Goal: Transaction & Acquisition: Obtain resource

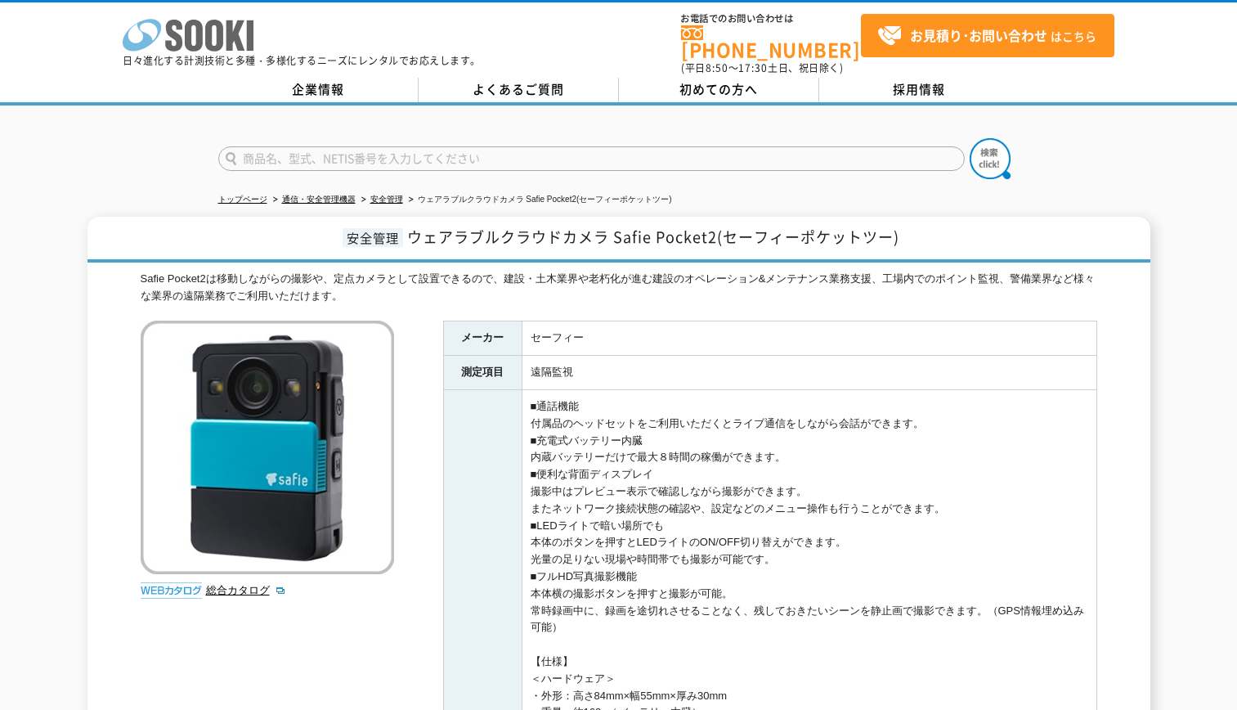
click at [197, 42] on icon at bounding box center [194, 36] width 18 height 32
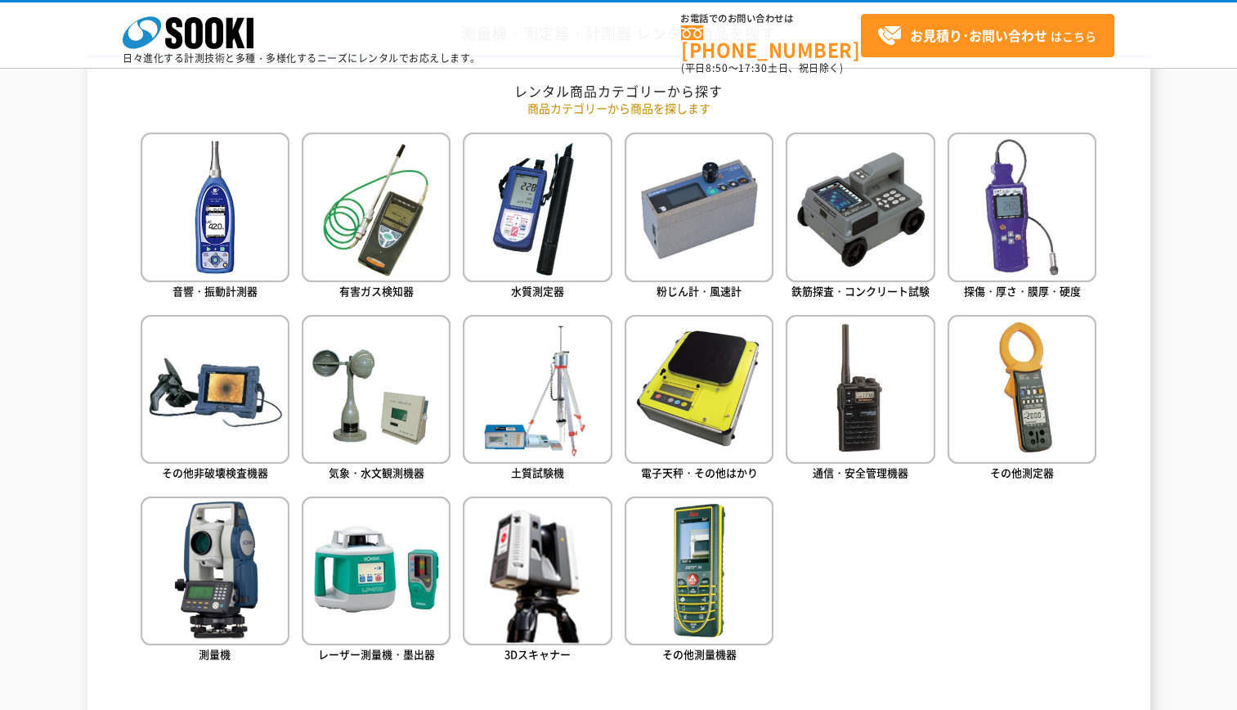
scroll to position [708, 0]
